Goal: Find specific page/section: Find specific page/section

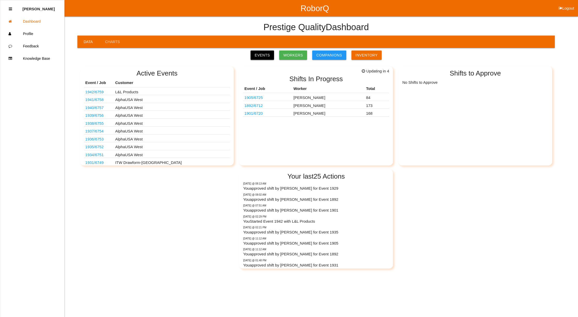
click at [269, 54] on link "Events" at bounding box center [262, 55] width 23 height 9
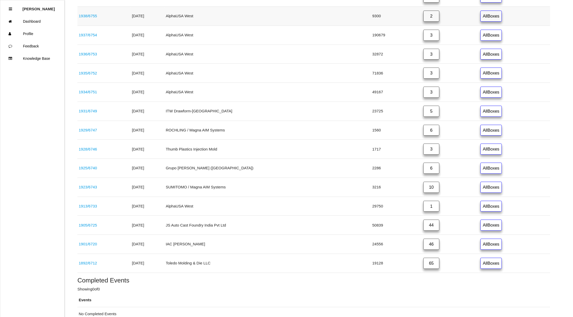
scroll to position [172, 0]
click at [87, 113] on link "1931 / 6749" at bounding box center [88, 110] width 18 height 4
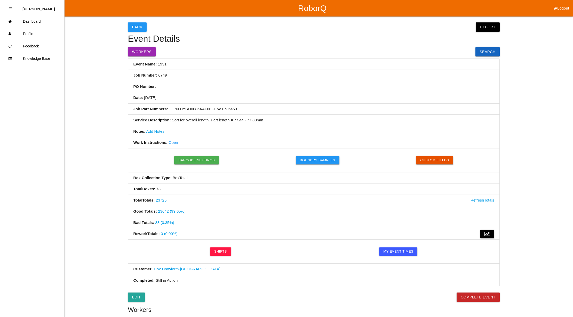
click at [564, 5] on li "Logout" at bounding box center [561, 8] width 23 height 17
click at [561, 4] on button "Logout" at bounding box center [561, 2] width 23 height 4
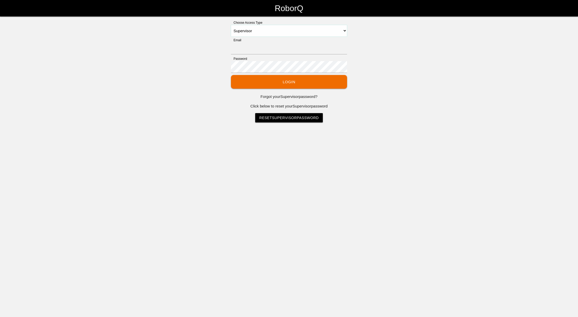
click at [259, 30] on select "Select Access Type Admin Customer Supervisor Worker" at bounding box center [289, 31] width 116 height 12
select select "Admin"
click at [231, 25] on select "Select Access Type Admin Customer Supervisor Worker" at bounding box center [289, 31] width 116 height 12
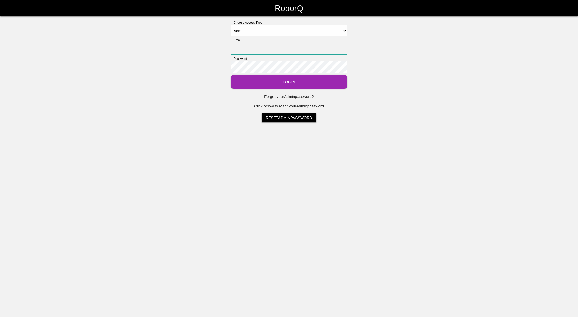
drag, startPoint x: 260, startPoint y: 51, endPoint x: 268, endPoint y: 53, distance: 8.5
click at [260, 51] on input "Email" at bounding box center [289, 49] width 116 height 12
type input "[EMAIL_ADDRESS][DOMAIN_NAME]"
click at [278, 80] on button "Login" at bounding box center [289, 82] width 116 height 14
